Goal: Navigation & Orientation: Find specific page/section

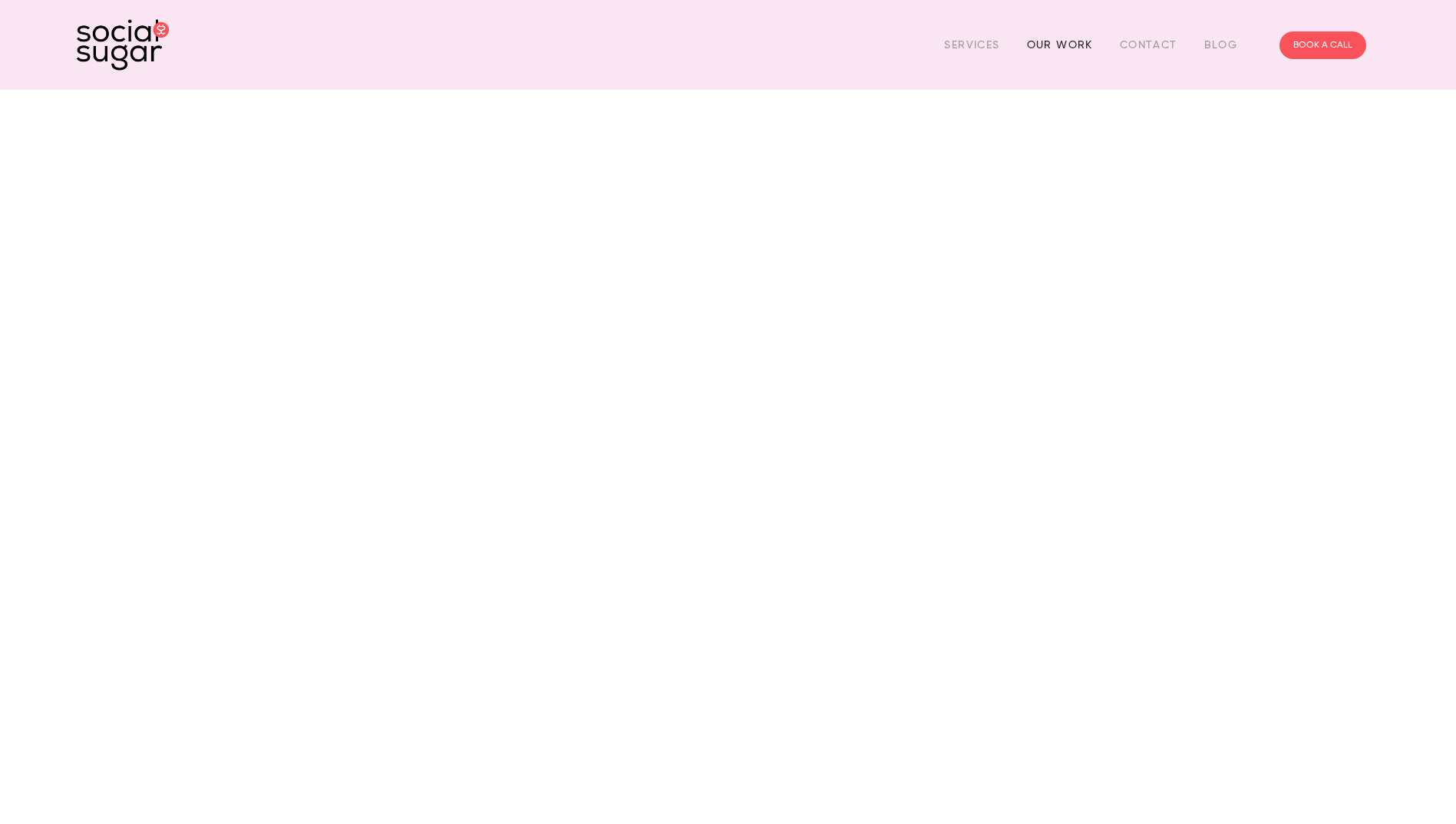
click at [1061, 40] on link "Our Work" at bounding box center [1060, 44] width 66 height 23
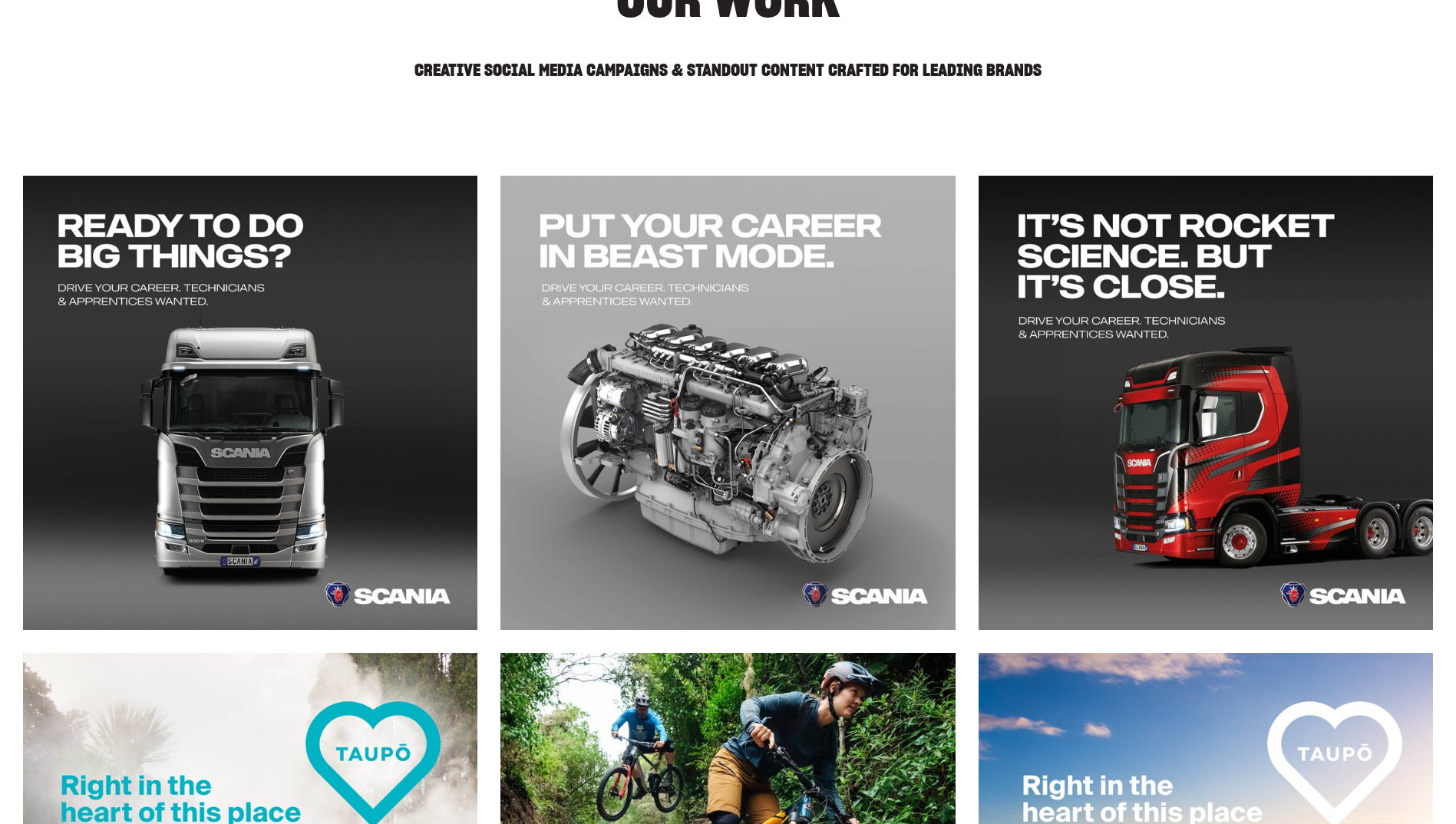
scroll to position [537, 0]
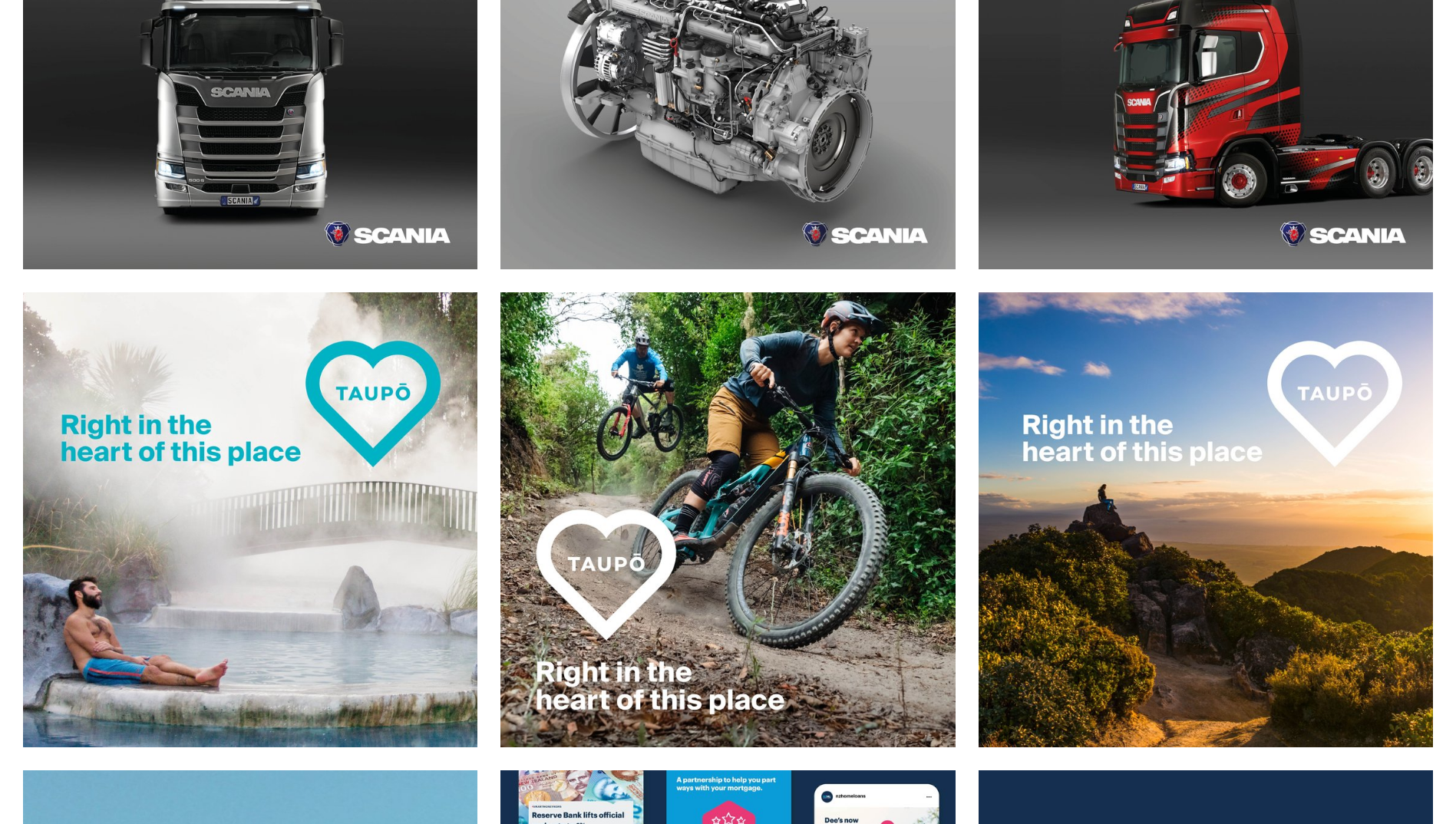
click at [1202, 432] on img at bounding box center [1205, 519] width 456 height 456
click at [175, 515] on img at bounding box center [250, 519] width 456 height 456
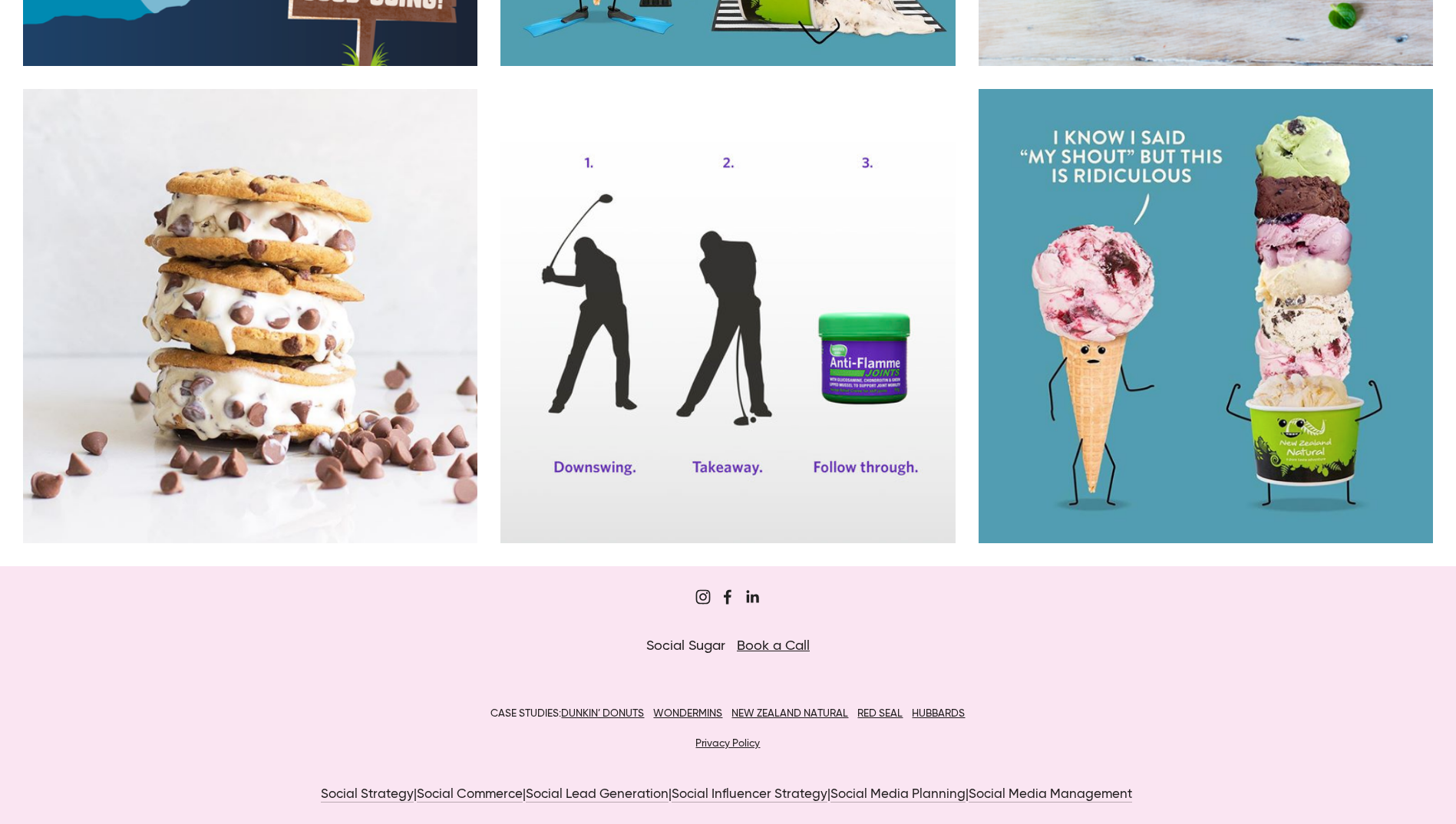
scroll to position [15548, 0]
